Goal: Navigation & Orientation: Go to known website

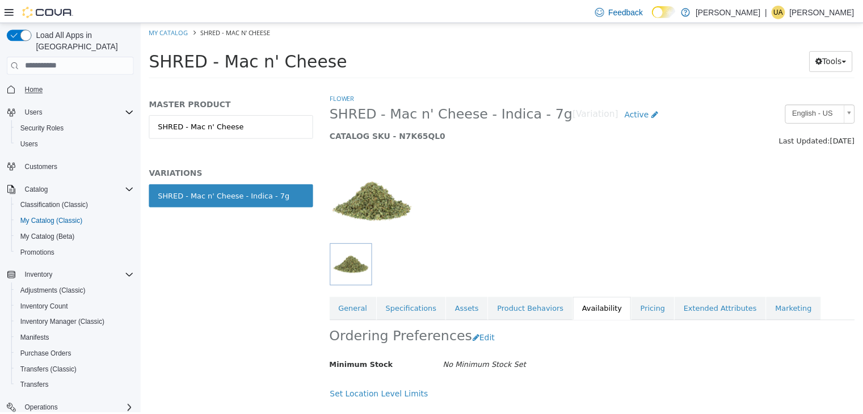
scroll to position [137, 0]
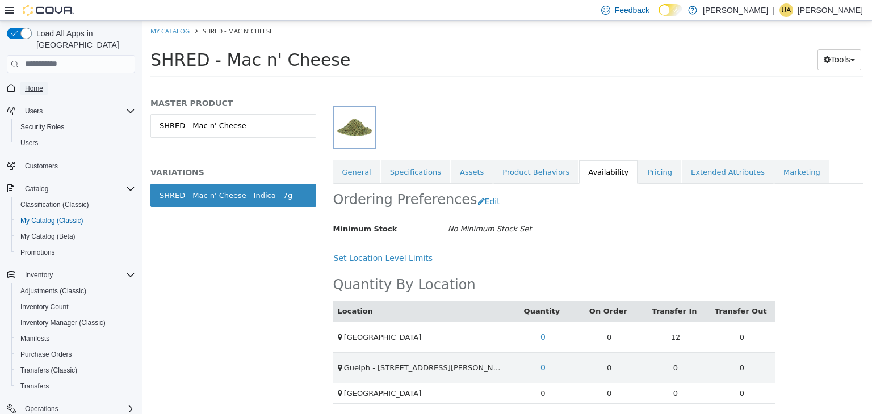
click at [26, 84] on span "Home" at bounding box center [34, 88] width 18 height 9
